Goal: Task Accomplishment & Management: Complete application form

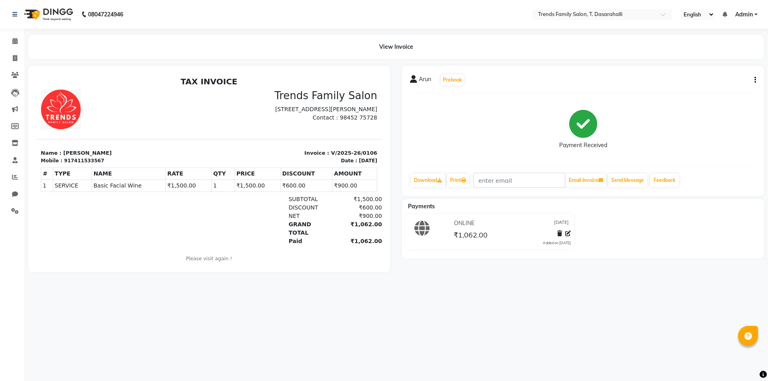
scroll to position [6, 0]
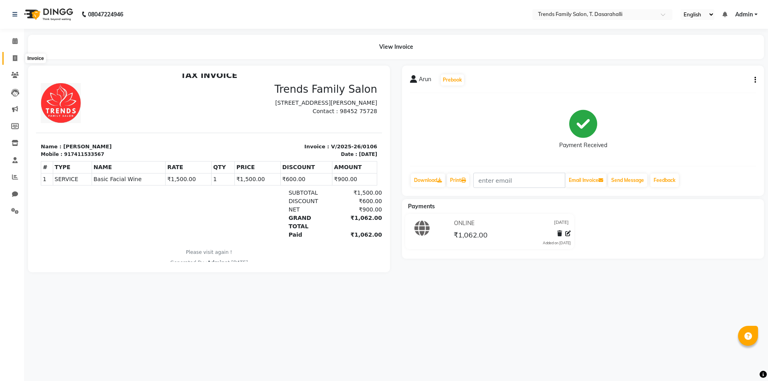
click at [18, 58] on span at bounding box center [15, 58] width 14 height 9
select select "8481"
select select "service"
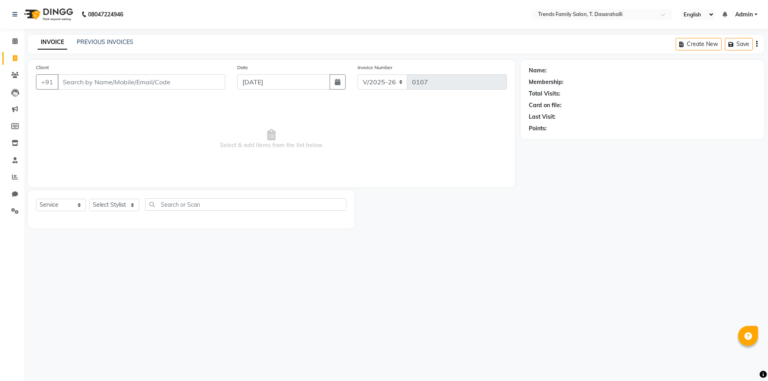
click at [99, 79] on input "Client" at bounding box center [142, 81] width 168 height 15
type input "9916262761"
click at [208, 78] on span "Add Client" at bounding box center [205, 82] width 32 height 8
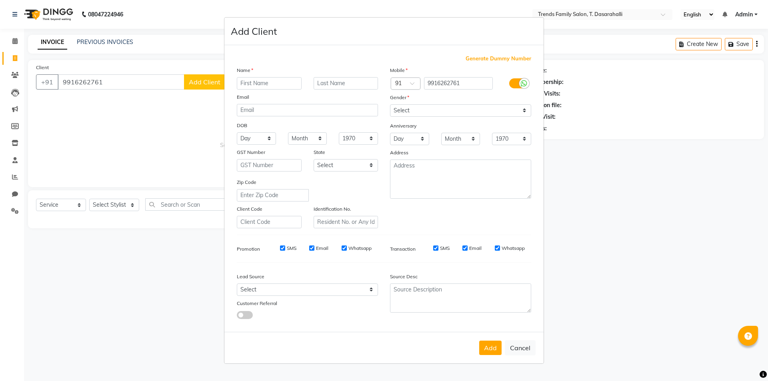
click at [253, 84] on input "text" at bounding box center [269, 83] width 65 height 12
type input "Ajay"
drag, startPoint x: 411, startPoint y: 107, endPoint x: 410, endPoint y: 113, distance: 6.0
click at [411, 107] on select "Select [DEMOGRAPHIC_DATA] [DEMOGRAPHIC_DATA] Other Prefer Not To Say" at bounding box center [460, 110] width 141 height 12
click at [390, 104] on select "Select [DEMOGRAPHIC_DATA] [DEMOGRAPHIC_DATA] Other Prefer Not To Say" at bounding box center [460, 110] width 141 height 12
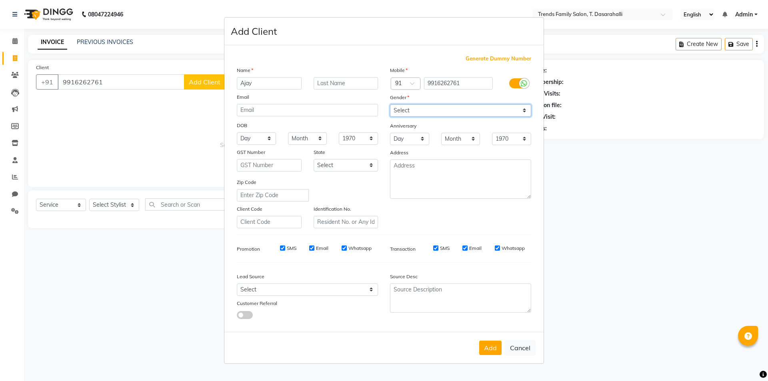
click at [426, 114] on select "Select [DEMOGRAPHIC_DATA] [DEMOGRAPHIC_DATA] Other Prefer Not To Say" at bounding box center [460, 110] width 141 height 12
select select "[DEMOGRAPHIC_DATA]"
click at [390, 104] on select "Select [DEMOGRAPHIC_DATA] [DEMOGRAPHIC_DATA] Other Prefer Not To Say" at bounding box center [460, 110] width 141 height 12
click at [491, 349] on button "Add" at bounding box center [490, 348] width 22 height 14
select select
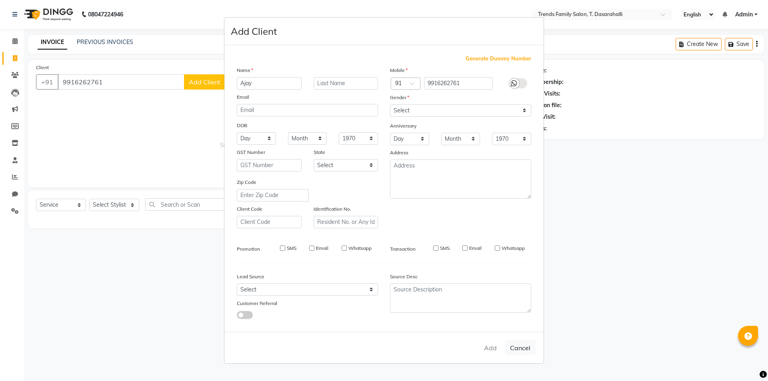
select select
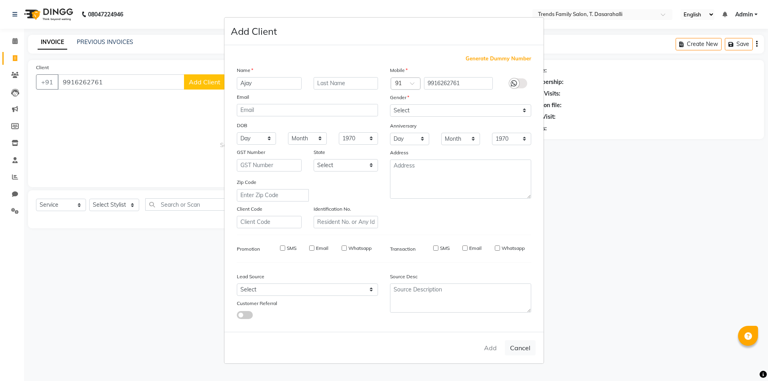
select select
checkbox input "false"
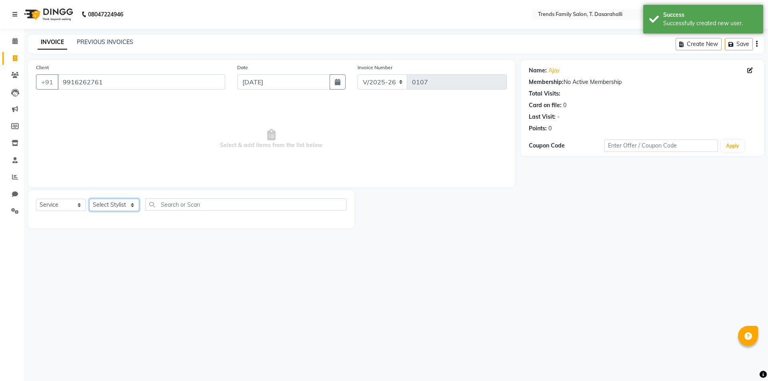
click at [117, 207] on select "Select Stylist [PERSON_NAME] [PERSON_NAME] Ayaan [PERSON_NAME] Danish Danish [P…" at bounding box center [114, 205] width 50 height 12
select select "89888"
click at [89, 199] on select "Select Stylist [PERSON_NAME] [PERSON_NAME] Ayaan [PERSON_NAME] Danish Danish [P…" at bounding box center [114, 205] width 50 height 12
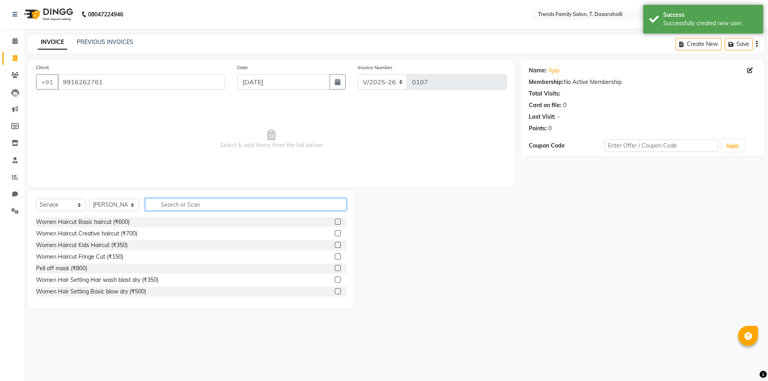
click at [263, 199] on input "text" at bounding box center [245, 204] width 201 height 12
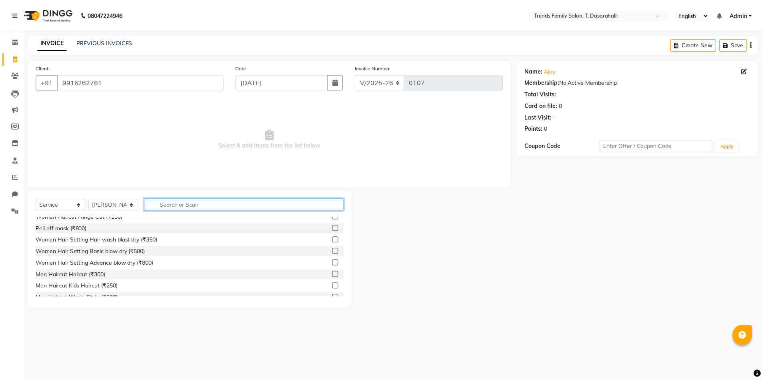
scroll to position [80, 0]
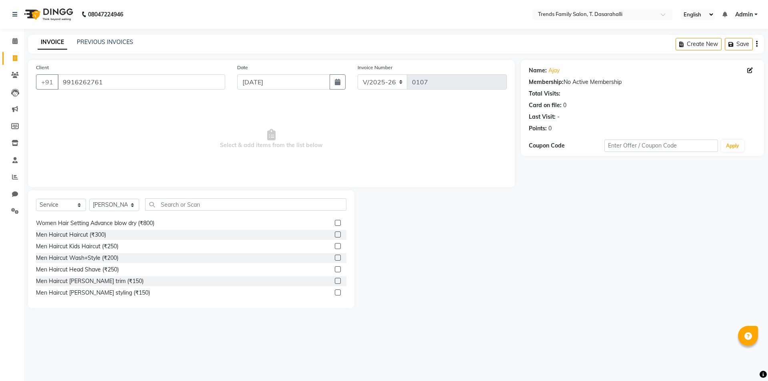
click at [335, 280] on label at bounding box center [338, 281] width 6 height 6
click at [335, 280] on input "checkbox" at bounding box center [337, 281] width 5 height 5
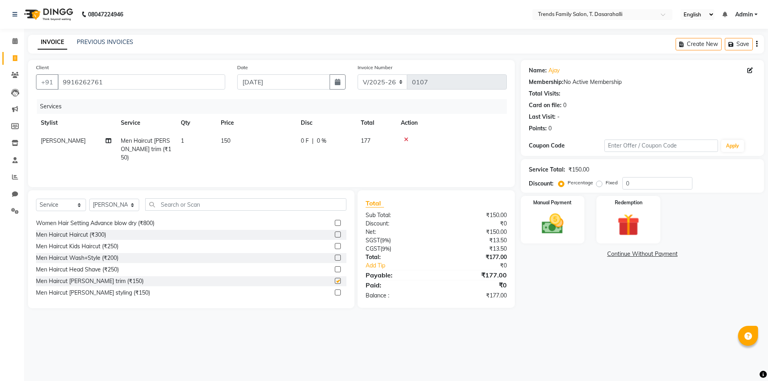
checkbox input "false"
click at [228, 150] on td "150" at bounding box center [256, 149] width 80 height 35
select select "89888"
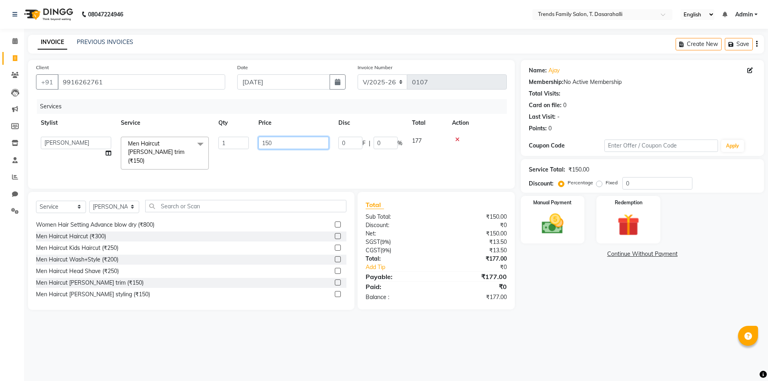
drag, startPoint x: 295, startPoint y: 144, endPoint x: 114, endPoint y: 113, distance: 183.4
click at [122, 115] on table "Stylist Service Qty Price Disc Total Action [PERSON_NAME] [PERSON_NAME] Ayaan […" at bounding box center [271, 144] width 471 height 60
type input "450"
click at [556, 218] on img at bounding box center [552, 224] width 37 height 26
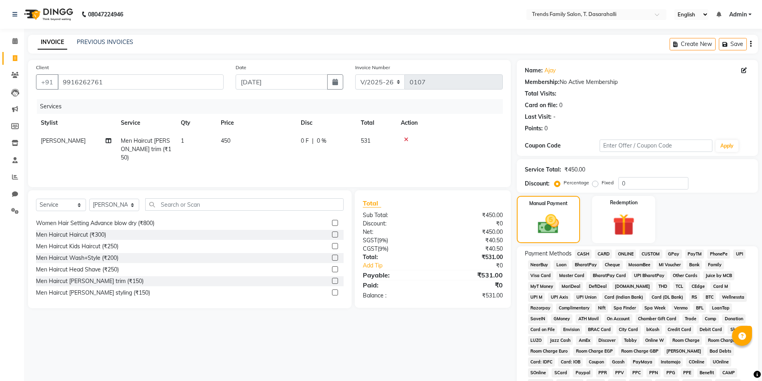
click at [631, 257] on span "ONLINE" at bounding box center [625, 253] width 21 height 9
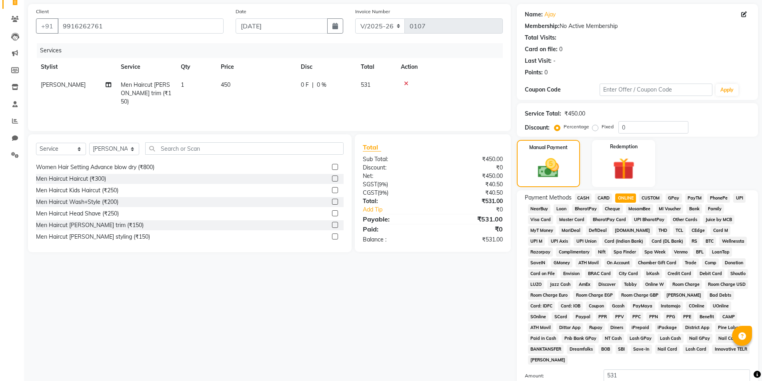
scroll to position [146, 0]
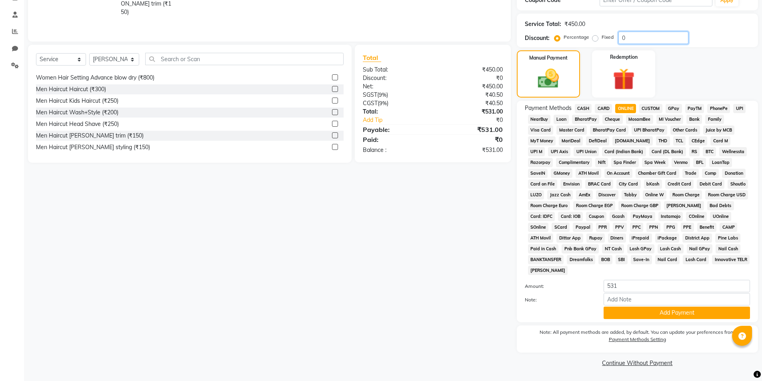
drag, startPoint x: 648, startPoint y: 40, endPoint x: 496, endPoint y: 1, distance: 157.2
click at [551, 20] on div "Service Total: ₹450.00 Discount: Percentage Fixed 0" at bounding box center [637, 30] width 225 height 27
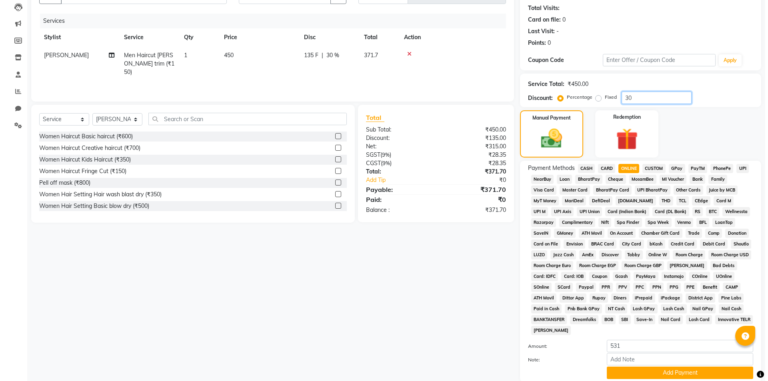
scroll to position [0, 0]
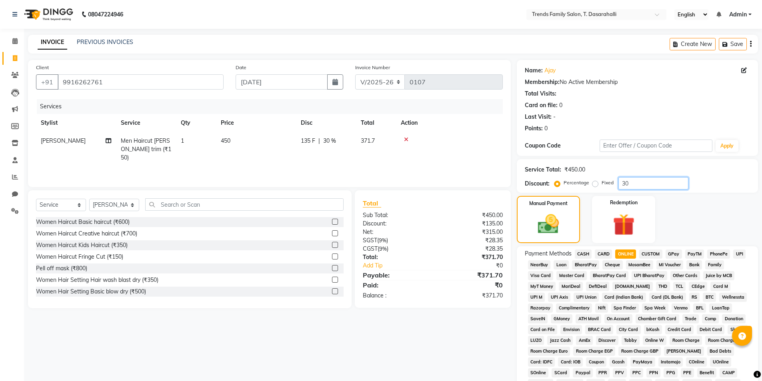
type input "30"
click at [177, 86] on input "9916262761" at bounding box center [141, 81] width 166 height 15
drag, startPoint x: 186, startPoint y: 83, endPoint x: 0, endPoint y: 68, distance: 186.9
click at [0, 69] on app-home "08047224946 Select Location × Trends Family Salon, T. Dasarahalli English ENGLI…" at bounding box center [381, 263] width 762 height 527
click at [16, 210] on icon at bounding box center [15, 211] width 8 height 6
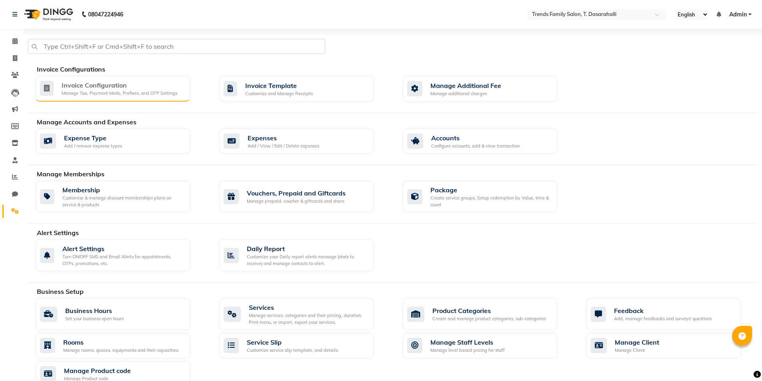
click at [130, 85] on div "Invoice Configuration" at bounding box center [120, 85] width 116 height 10
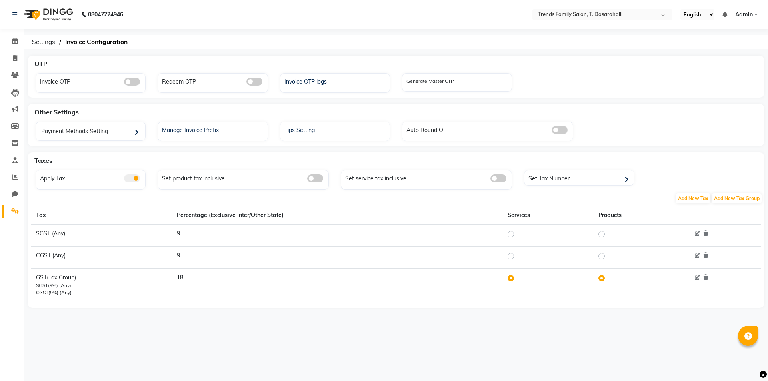
click at [127, 181] on span at bounding box center [132, 178] width 16 height 8
click at [124, 180] on input "checkbox" at bounding box center [124, 180] width 0 height 0
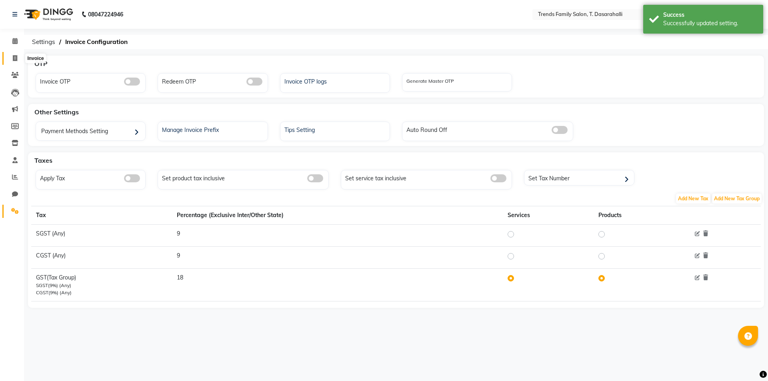
click at [16, 57] on icon at bounding box center [15, 58] width 4 height 6
select select "service"
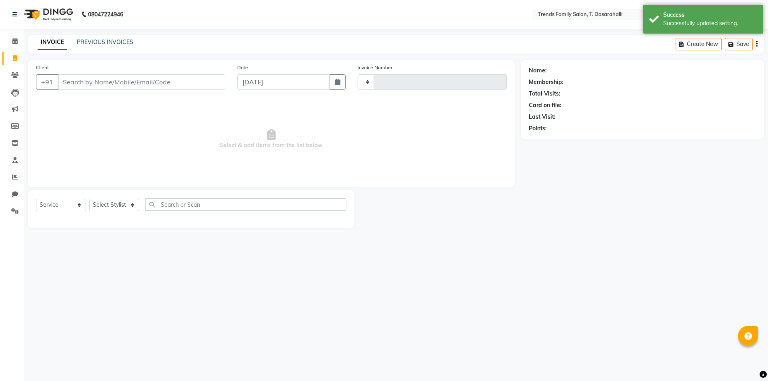
type input "0107"
select select "8481"
click at [161, 85] on input "Client" at bounding box center [142, 81] width 168 height 15
type input "9916262761"
click at [120, 207] on select "Select Stylist" at bounding box center [114, 205] width 50 height 12
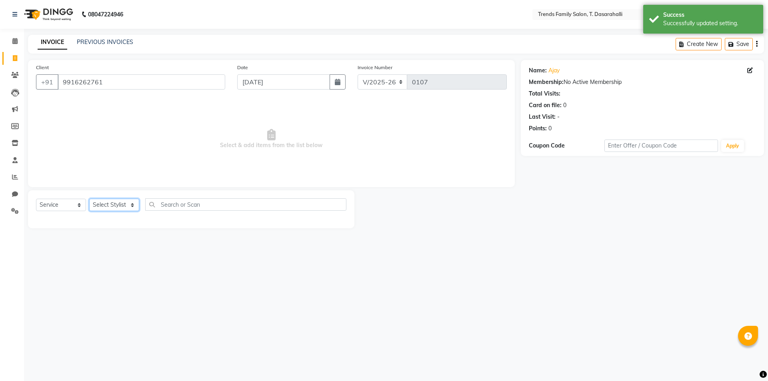
select select "89888"
click at [89, 199] on select "Select Stylist [PERSON_NAME] [PERSON_NAME] Ayaan [PERSON_NAME] Danish Danish [P…" at bounding box center [114, 205] width 50 height 12
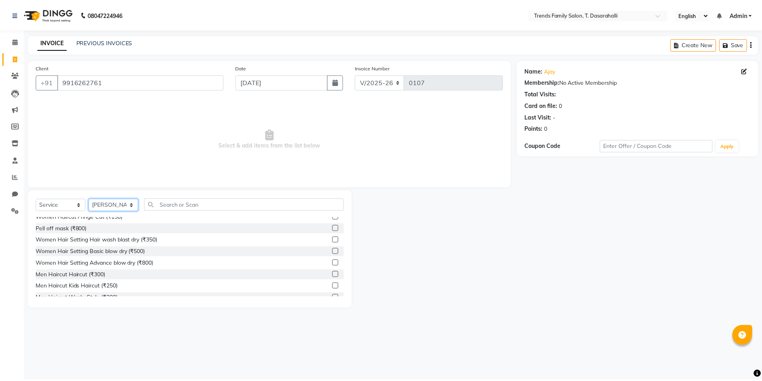
scroll to position [80, 0]
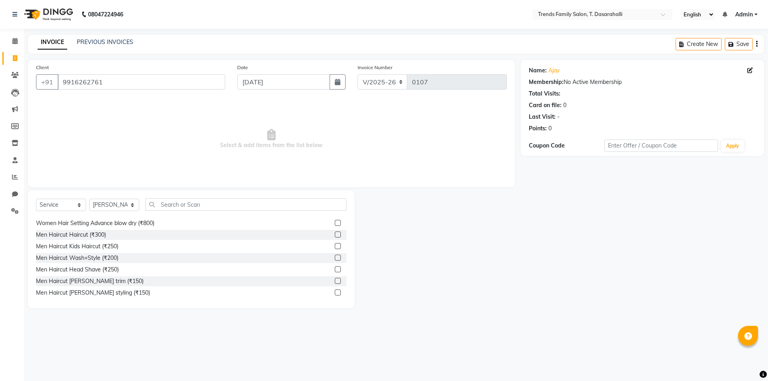
click at [335, 282] on label at bounding box center [338, 281] width 6 height 6
click at [335, 282] on input "checkbox" at bounding box center [337, 281] width 5 height 5
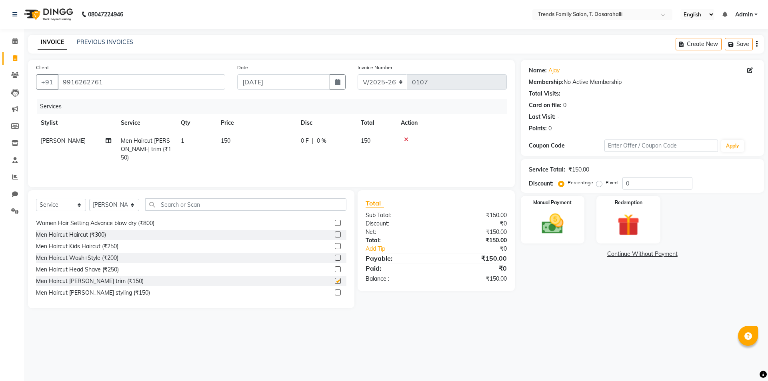
checkbox input "false"
click at [231, 140] on td "150" at bounding box center [256, 149] width 80 height 35
select select "89888"
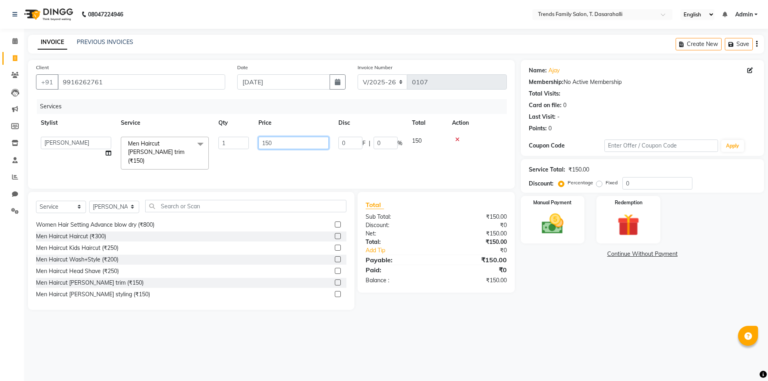
drag, startPoint x: 306, startPoint y: 141, endPoint x: 0, endPoint y: 78, distance: 312.5
click at [71, 130] on table "Stylist Service Qty Price Disc Total Action [PERSON_NAME] [PERSON_NAME] Ayaan […" at bounding box center [271, 144] width 471 height 60
type input "450"
drag, startPoint x: 647, startPoint y: 185, endPoint x: 513, endPoint y: 195, distance: 135.1
click at [605, 191] on div "Service Total: ₹150.00 Discount: Percentage Fixed 0" at bounding box center [642, 176] width 243 height 34
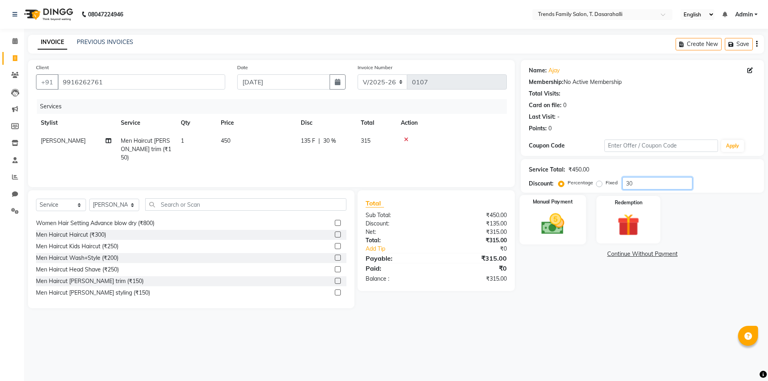
type input "30"
click at [533, 217] on div "Manual Payment" at bounding box center [552, 219] width 66 height 49
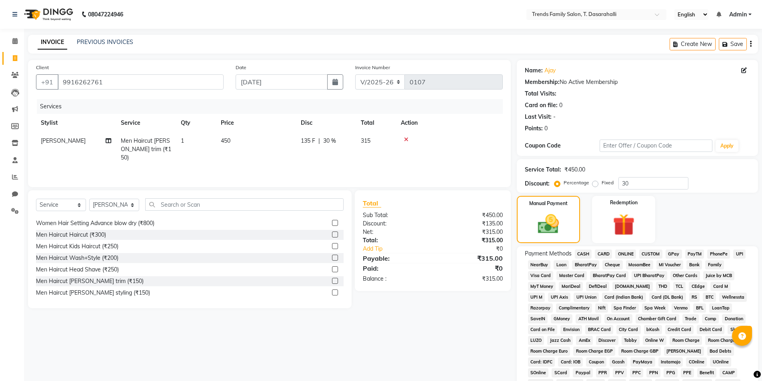
click at [628, 253] on span "ONLINE" at bounding box center [625, 253] width 21 height 9
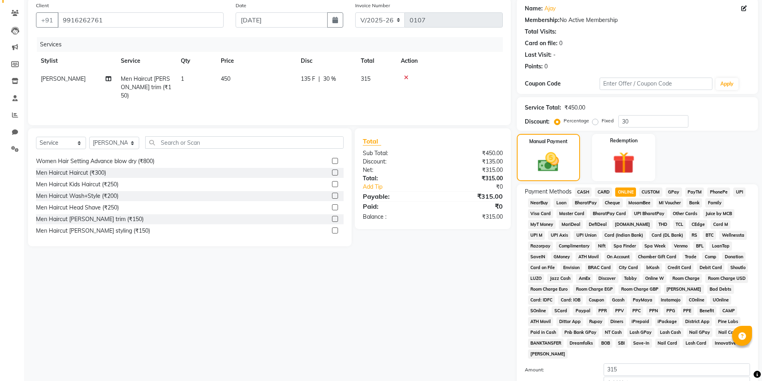
scroll to position [146, 0]
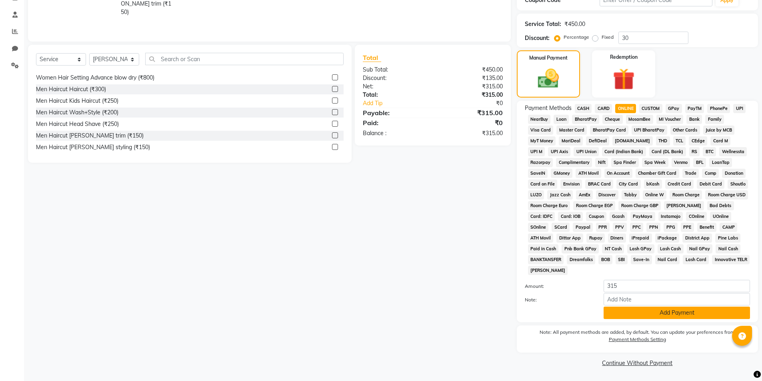
click at [631, 313] on button "Add Payment" at bounding box center [676, 313] width 146 height 12
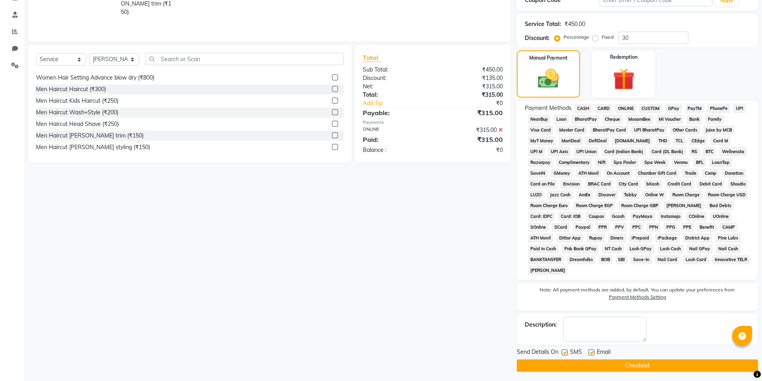
drag, startPoint x: 605, startPoint y: 365, endPoint x: 399, endPoint y: 368, distance: 206.3
click at [605, 365] on button "Checkout" at bounding box center [637, 365] width 241 height 12
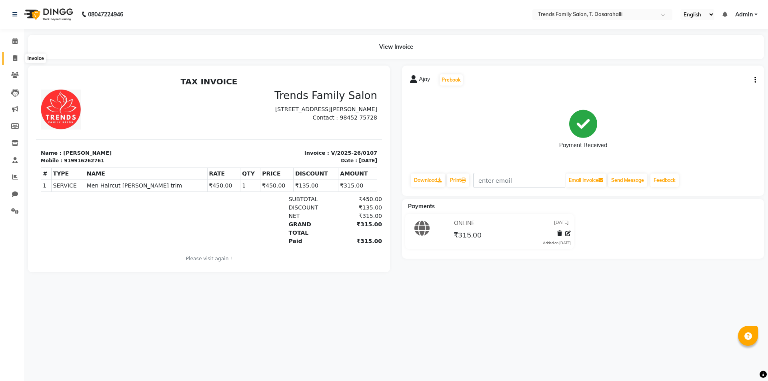
click at [17, 59] on icon at bounding box center [15, 58] width 4 height 6
select select "service"
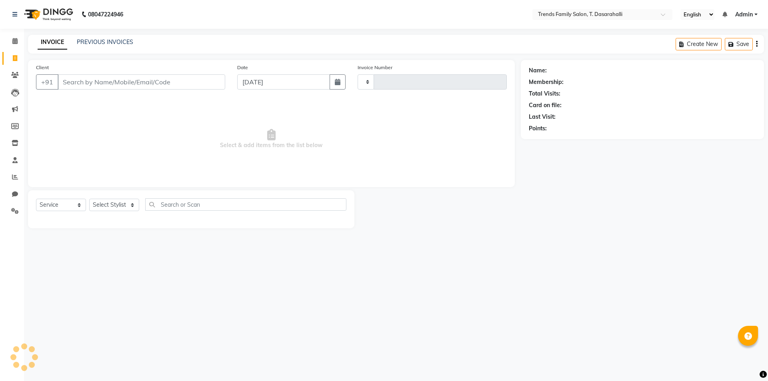
type input "0108"
select select "8481"
click at [89, 81] on input "Client" at bounding box center [142, 81] width 168 height 15
type input "9148250255"
click at [202, 84] on span "Add Client" at bounding box center [205, 82] width 32 height 8
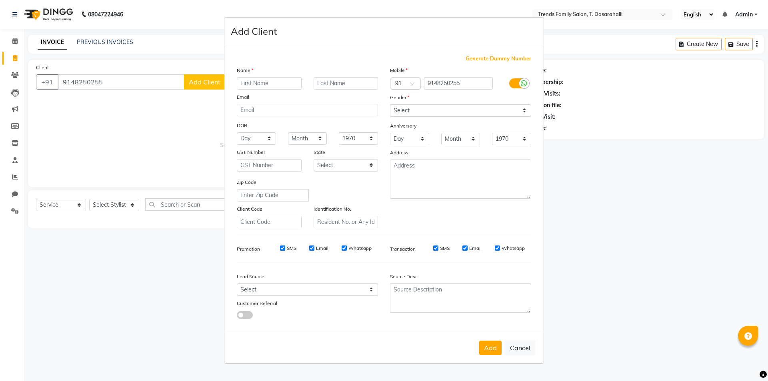
click at [263, 83] on input "text" at bounding box center [269, 83] width 65 height 12
type input "Rahul"
click at [444, 114] on select "Select [DEMOGRAPHIC_DATA] [DEMOGRAPHIC_DATA] Other Prefer Not To Say" at bounding box center [460, 110] width 141 height 12
select select "[DEMOGRAPHIC_DATA]"
click at [390, 104] on select "Select [DEMOGRAPHIC_DATA] [DEMOGRAPHIC_DATA] Other Prefer Not To Say" at bounding box center [460, 110] width 141 height 12
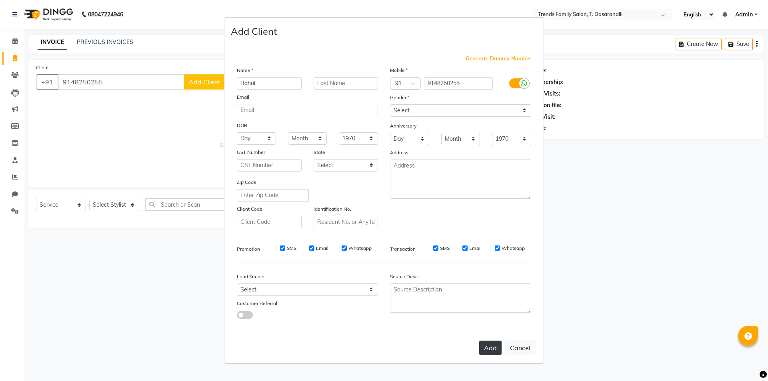
click at [487, 350] on button "Add" at bounding box center [490, 348] width 22 height 14
select select
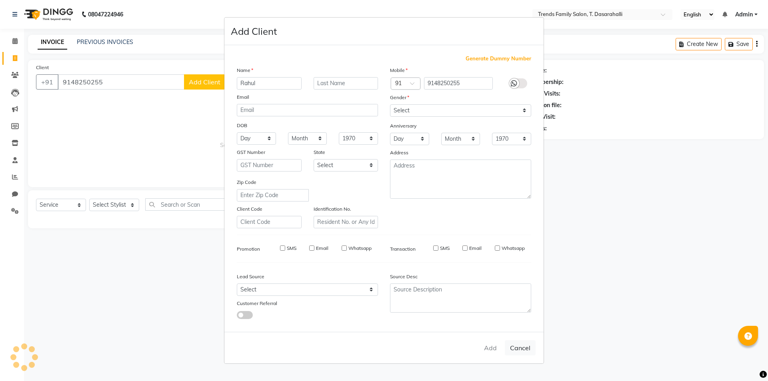
select select
checkbox input "false"
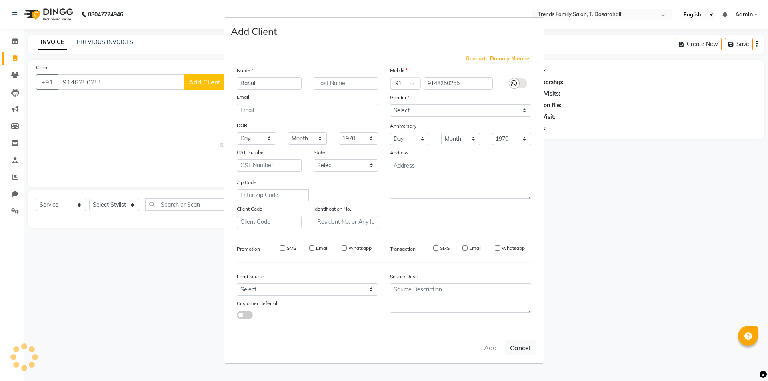
checkbox input "false"
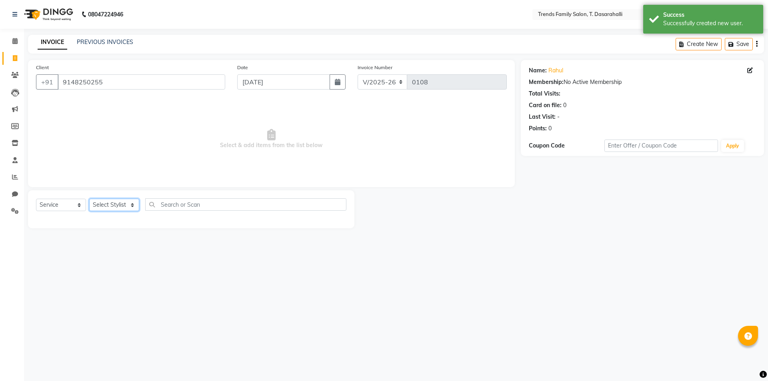
click at [108, 208] on select "Select Stylist [PERSON_NAME] [PERSON_NAME] Ayaan [PERSON_NAME] Danish Danish [P…" at bounding box center [114, 205] width 50 height 12
select select "89877"
click at [89, 199] on select "Select Stylist [PERSON_NAME] [PERSON_NAME] Ayaan [PERSON_NAME] Danish Danish [P…" at bounding box center [114, 205] width 50 height 12
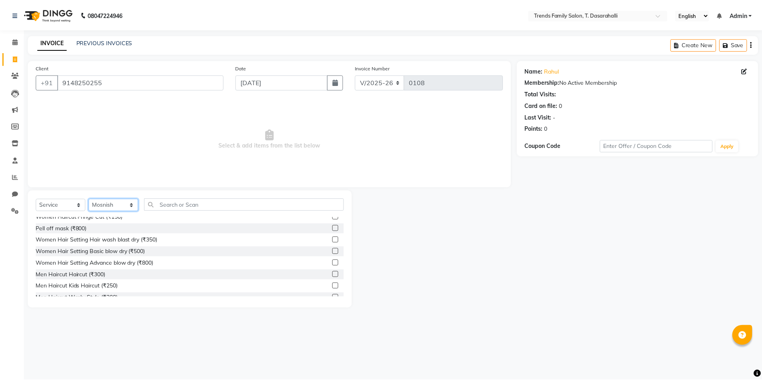
scroll to position [80, 0]
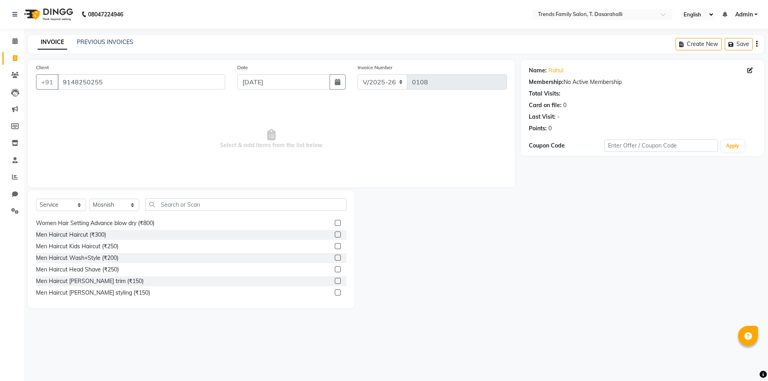
click at [335, 281] on label at bounding box center [338, 281] width 6 height 6
click at [335, 281] on input "checkbox" at bounding box center [337, 281] width 5 height 5
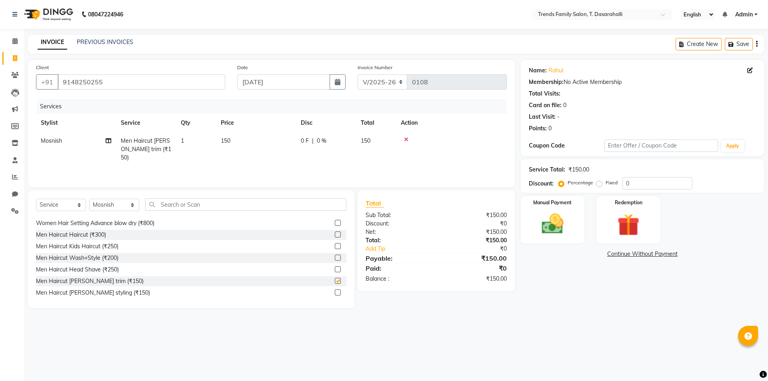
checkbox input "false"
click at [216, 138] on td "150" at bounding box center [256, 149] width 80 height 35
select select "89877"
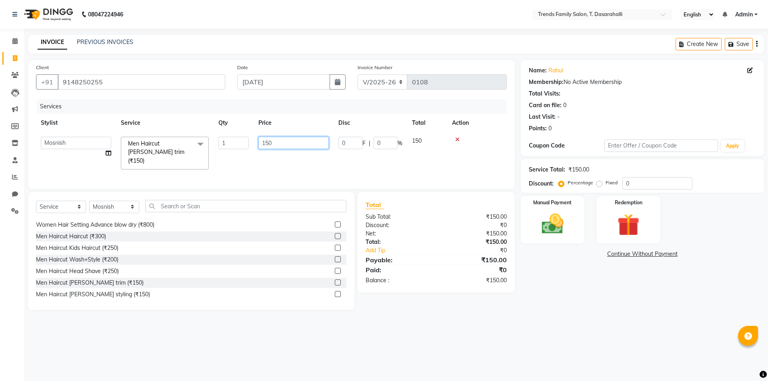
drag, startPoint x: 273, startPoint y: 140, endPoint x: 171, endPoint y: 141, distance: 102.4
click at [184, 141] on tr "[PERSON_NAME] [PERSON_NAME] Ayaan [PERSON_NAME] Danish Danish [PERSON_NAME] R D…" at bounding box center [271, 153] width 471 height 42
type input "450"
click at [561, 226] on img at bounding box center [552, 224] width 37 height 26
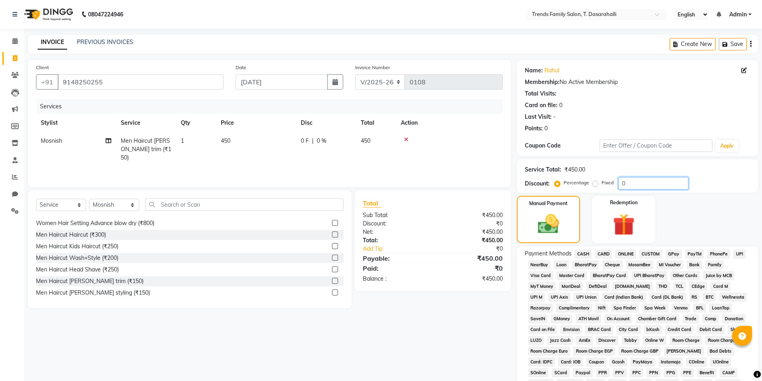
click at [545, 180] on div "Discount: Percentage Fixed 0" at bounding box center [637, 183] width 225 height 12
type input "30"
click at [629, 255] on span "ONLINE" at bounding box center [625, 253] width 21 height 9
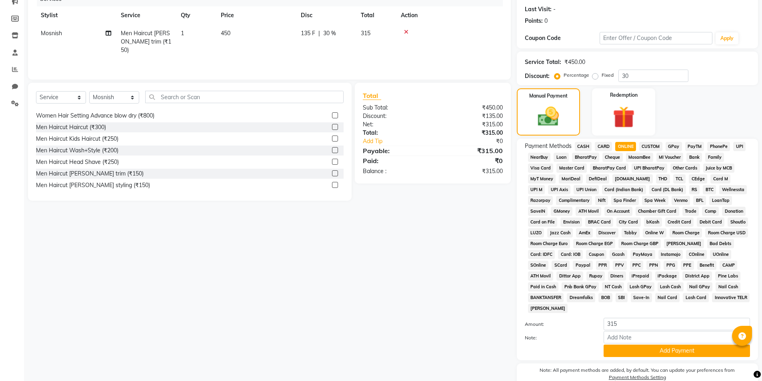
scroll to position [146, 0]
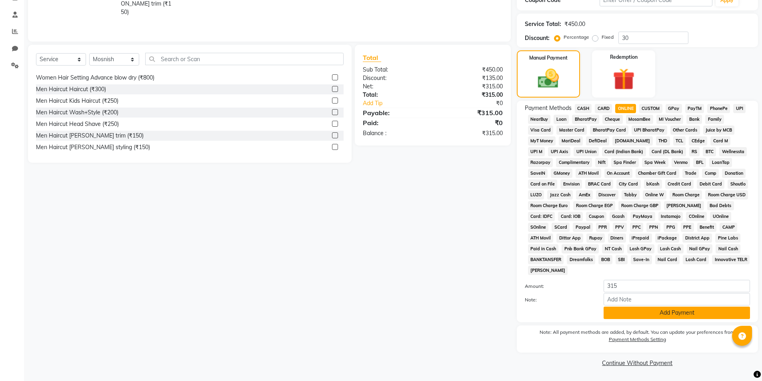
click at [648, 313] on button "Add Payment" at bounding box center [676, 313] width 146 height 12
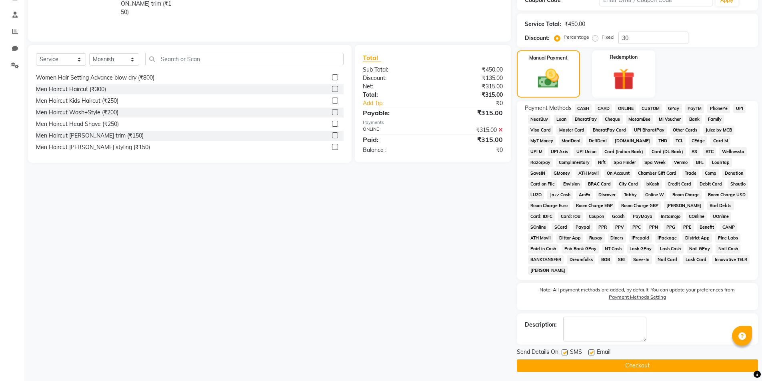
click at [622, 368] on button "Checkout" at bounding box center [637, 365] width 241 height 12
